Goal: Information Seeking & Learning: Learn about a topic

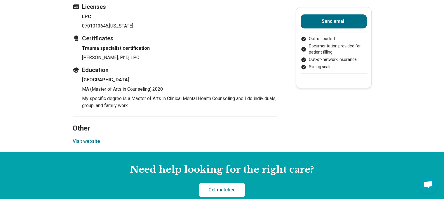
scroll to position [636, 0]
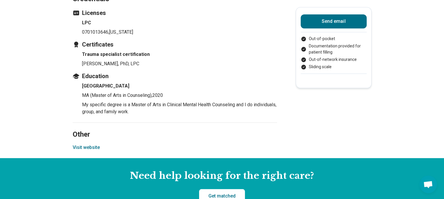
click at [91, 144] on button "Visit website" at bounding box center [86, 147] width 27 height 7
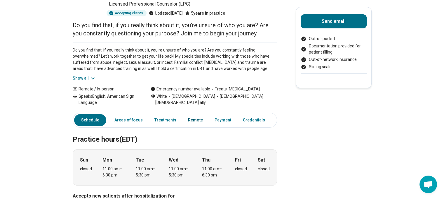
scroll to position [88, 0]
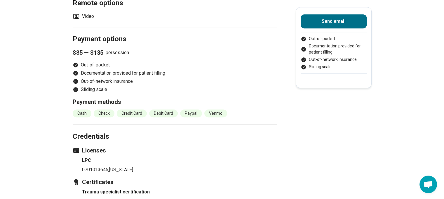
scroll to position [555, 0]
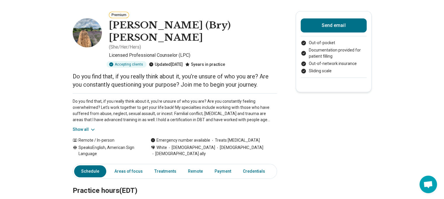
scroll to position [0, 0]
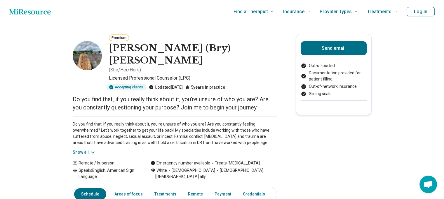
click at [177, 84] on div "Updated [DATE]" at bounding box center [166, 87] width 34 height 6
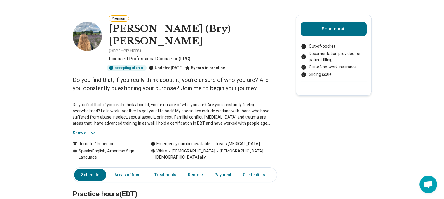
scroll to position [29, 0]
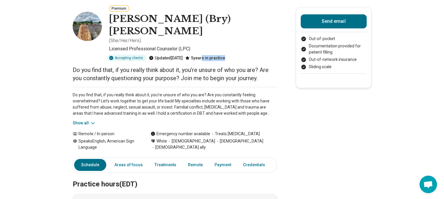
drag, startPoint x: 212, startPoint y: 42, endPoint x: 234, endPoint y: 45, distance: 21.7
click at [225, 55] on div "5 years in practice" at bounding box center [205, 58] width 40 height 6
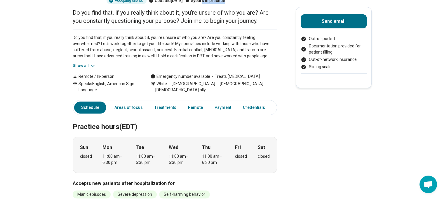
scroll to position [88, 0]
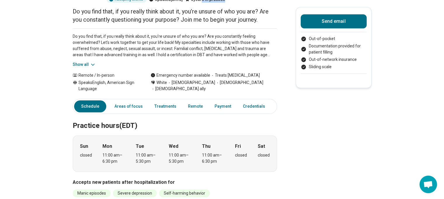
click at [278, 100] on link "Other" at bounding box center [283, 106] width 21 height 12
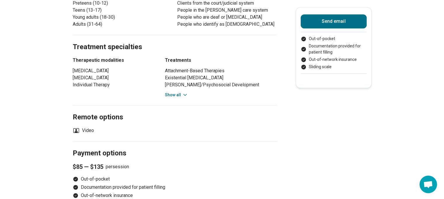
scroll to position [357, 0]
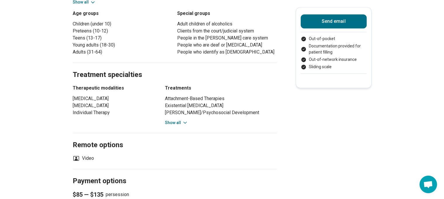
click at [167, 119] on button "Show all" at bounding box center [176, 122] width 23 height 6
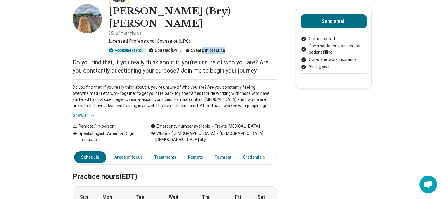
scroll to position [65, 0]
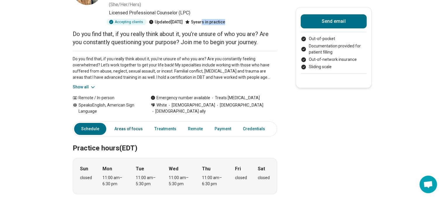
click at [129, 123] on link "Areas of focus" at bounding box center [128, 129] width 35 height 12
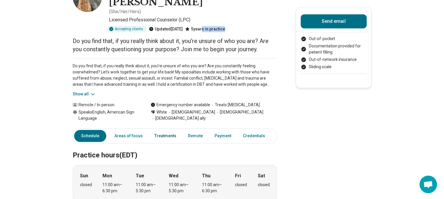
click at [171, 130] on link "Treatments" at bounding box center [165, 136] width 29 height 12
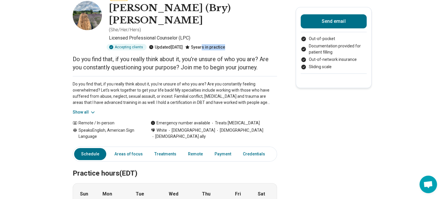
scroll to position [0, 0]
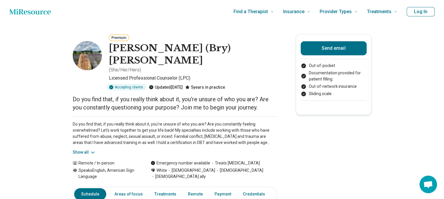
click at [253, 69] on div "Premium Bryanna (Bry) [PERSON_NAME] ( She/Her/Hers ) Licensed Professional Coun…" at bounding box center [175, 62] width 204 height 56
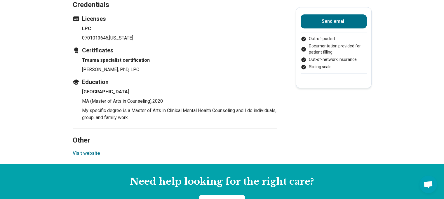
scroll to position [730, 0]
